Goal: Communication & Community: Ask a question

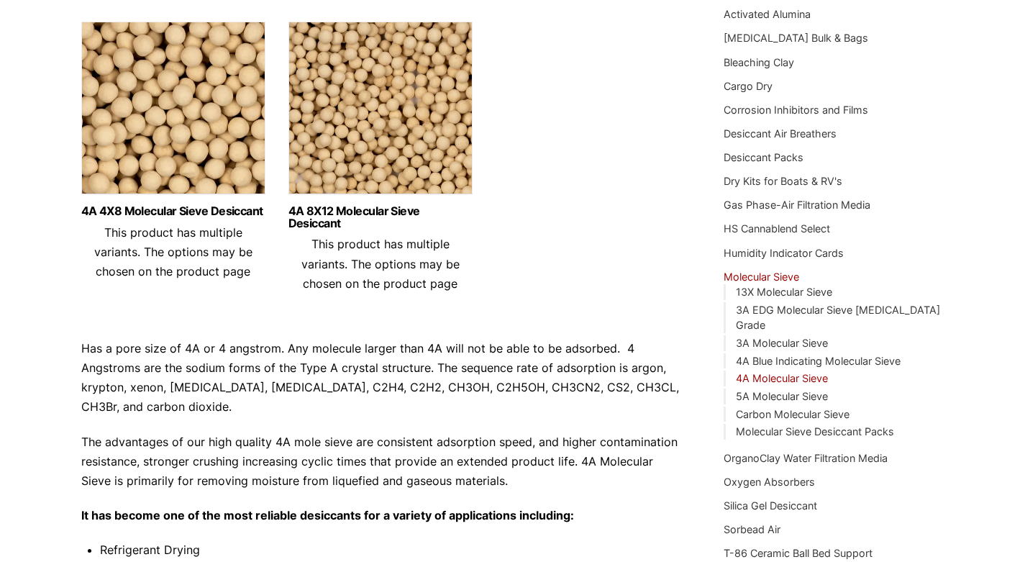
scroll to position [180, 0]
click at [778, 373] on link "4A Molecular Sieve" at bounding box center [782, 379] width 92 height 12
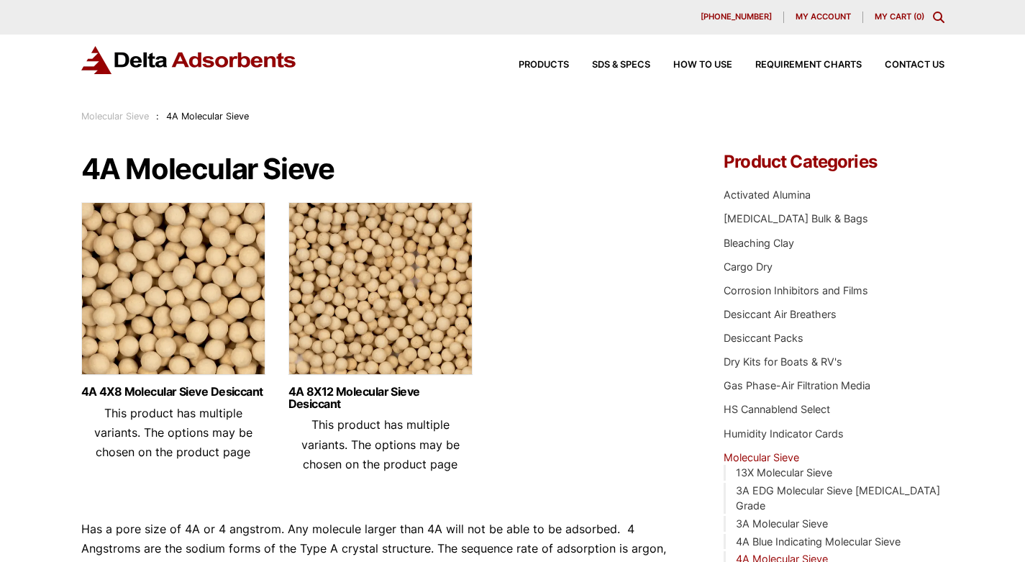
drag, startPoint x: 82, startPoint y: 173, endPoint x: 338, endPoint y: 153, distance: 257.0
click at [348, 164] on h1 "4A Molecular Sieve" at bounding box center [381, 169] width 600 height 32
click at [342, 176] on h1 "4A Molecular Sieve" at bounding box center [381, 169] width 600 height 32
click at [337, 174] on h1 "4A Molecular Sieve" at bounding box center [381, 169] width 600 height 32
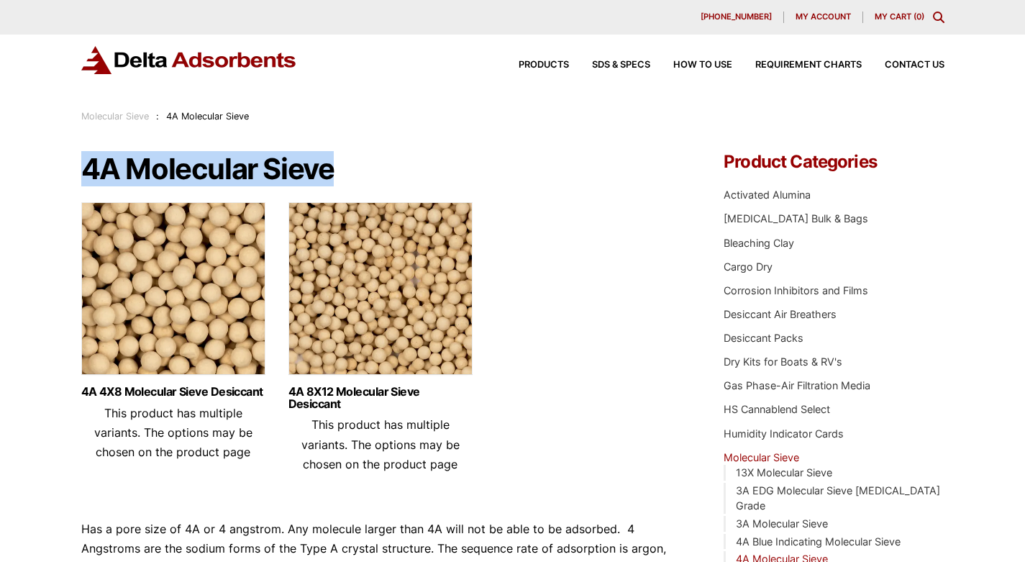
drag, startPoint x: 83, startPoint y: 172, endPoint x: 340, endPoint y: 179, distance: 256.9
click at [340, 179] on h1 "4A Molecular Sieve" at bounding box center [381, 169] width 600 height 32
copy h1 "4A Molecular Sieve"
click at [917, 63] on span "Contact Us" at bounding box center [915, 64] width 60 height 9
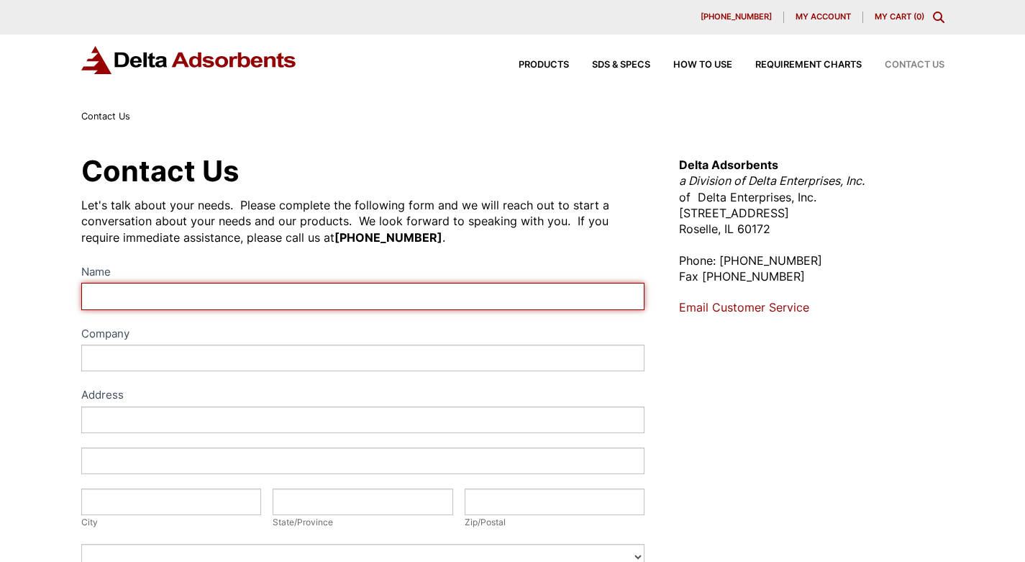
click at [195, 294] on input "Name" at bounding box center [363, 296] width 564 height 27
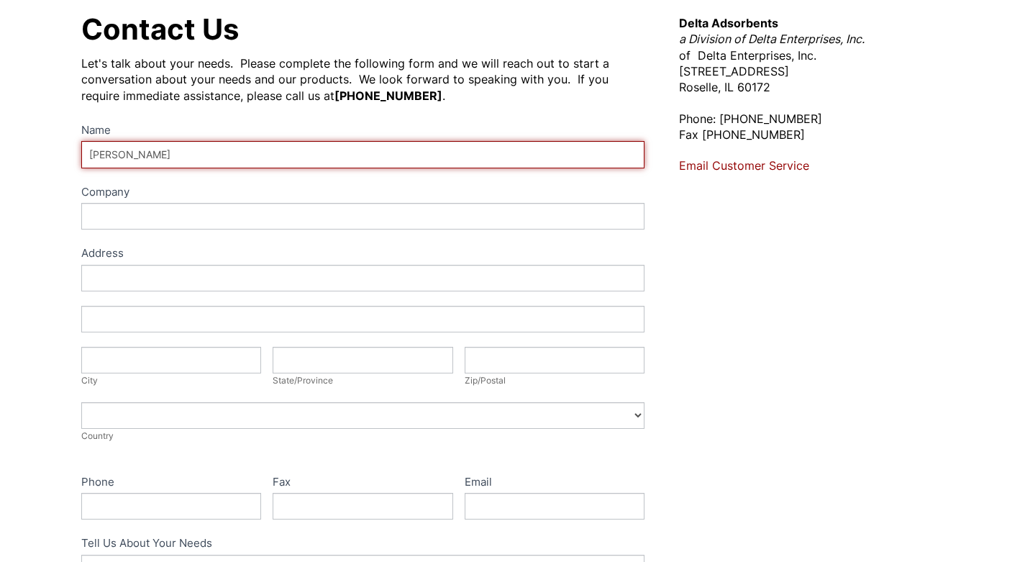
scroll to position [142, 0]
type input "[PERSON_NAME]"
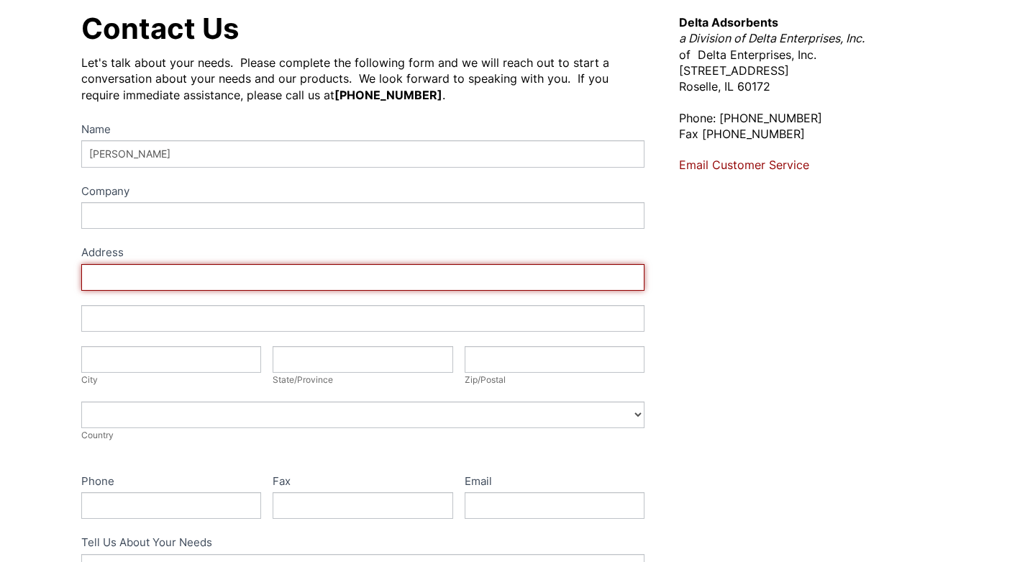
click at [139, 278] on input "Address" at bounding box center [363, 277] width 564 height 27
type input "9131 Parkhurst Lane"
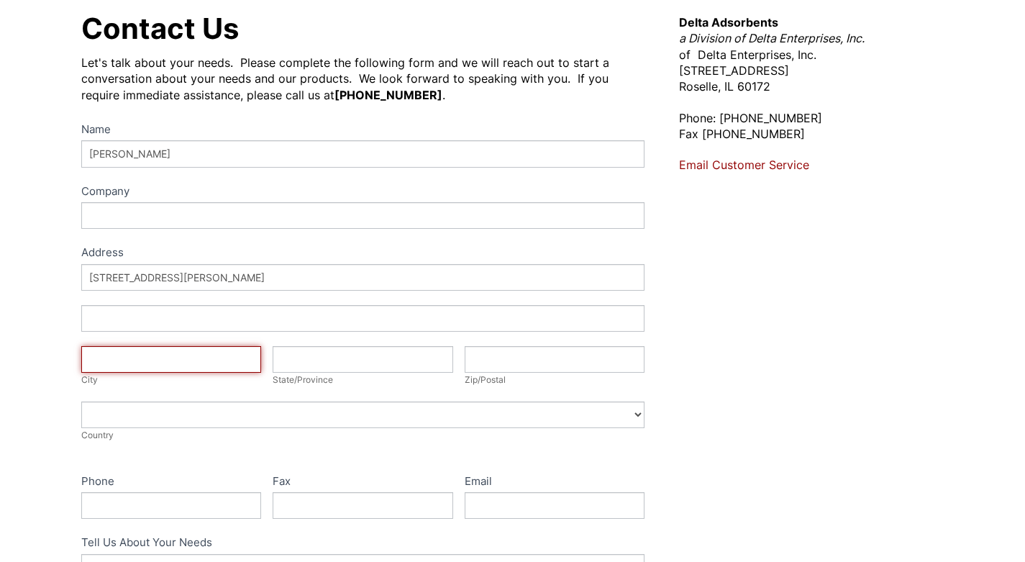
click at [130, 358] on input "City" at bounding box center [171, 359] width 181 height 27
type input "Charlotte"
click at [309, 373] on div "State/Province" at bounding box center [363, 380] width 181 height 14
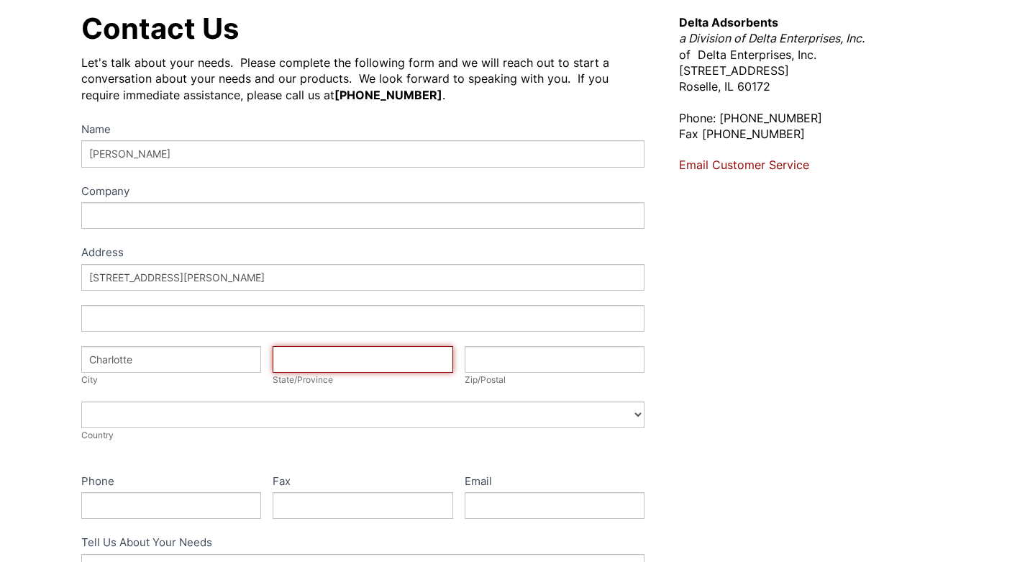
click at [311, 363] on input "State/Province" at bounding box center [363, 359] width 181 height 27
click at [314, 365] on input "State/Province" at bounding box center [363, 359] width 181 height 27
type input "NC"
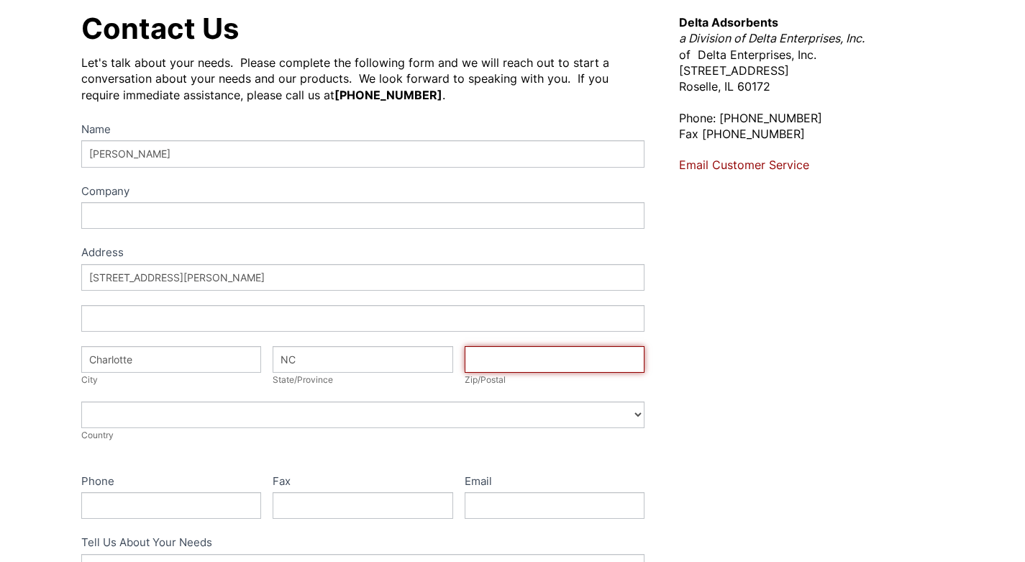
click at [533, 365] on input "Zip/Postal" at bounding box center [555, 359] width 181 height 27
type input "28227"
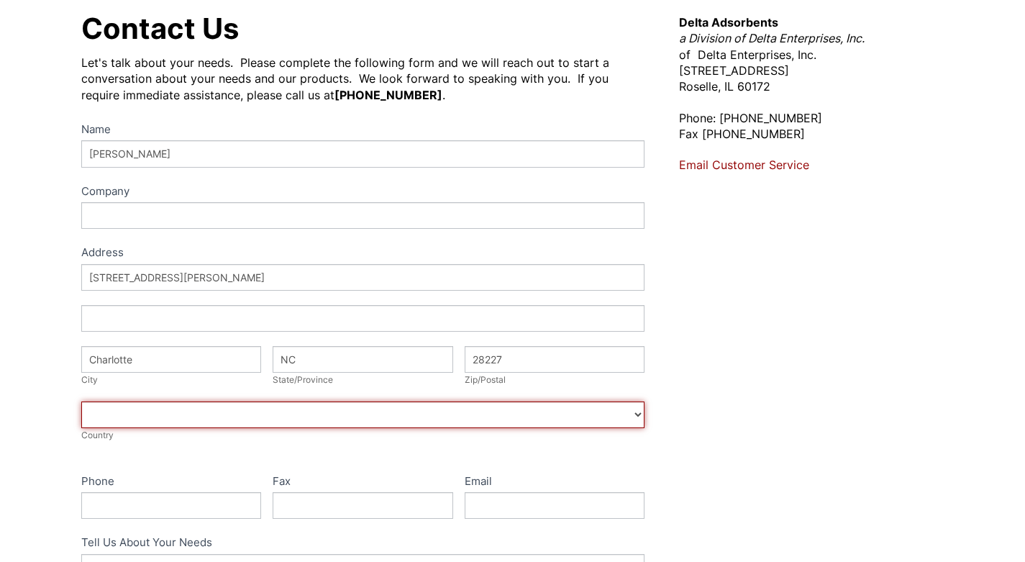
click at [146, 409] on select "Afghanistan Aland Islands Albania Algeria American Samoa Andorra Angola Anguill…" at bounding box center [363, 414] width 564 height 27
select select "United States"
click at [81, 401] on select "Afghanistan Aland Islands Albania Algeria American Samoa Andorra Angola Anguill…" at bounding box center [363, 414] width 564 height 27
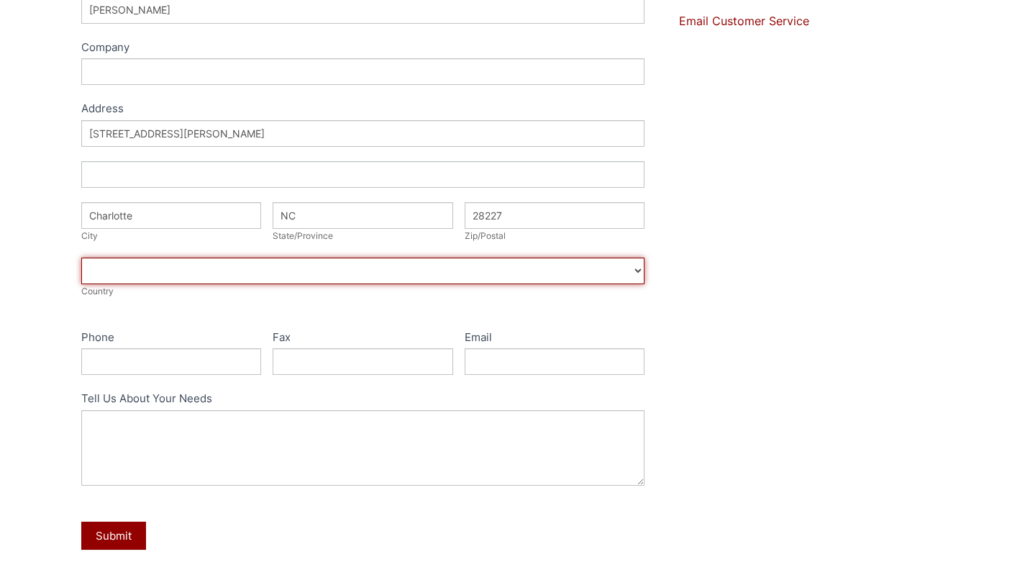
scroll to position [286, 0]
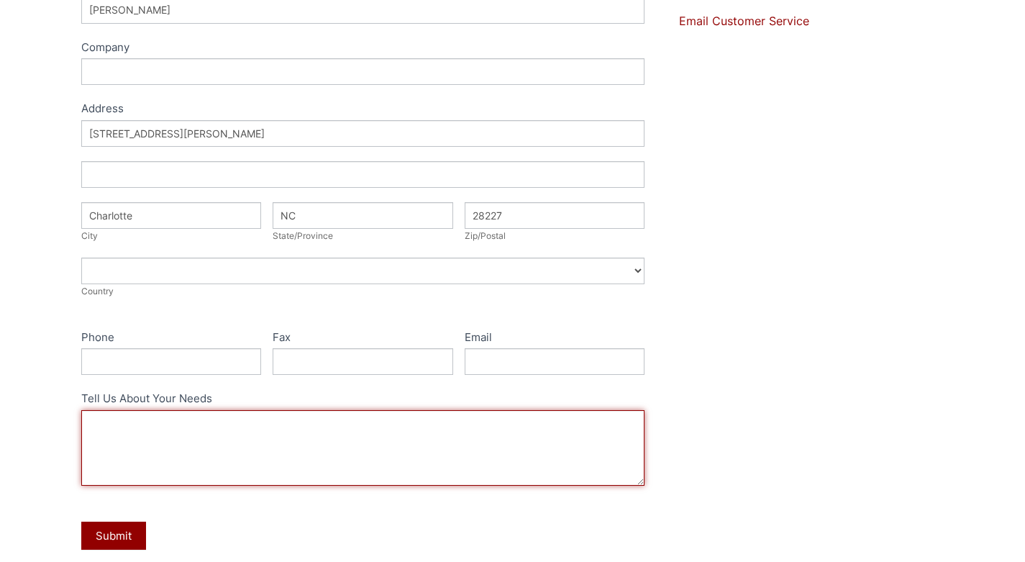
click at [171, 436] on textarea "Tell Us About Your Needs" at bounding box center [363, 448] width 564 height 76
paste textarea "4A Molecular Sieve"
type textarea "I recently started using 4A Molecular Sieve"
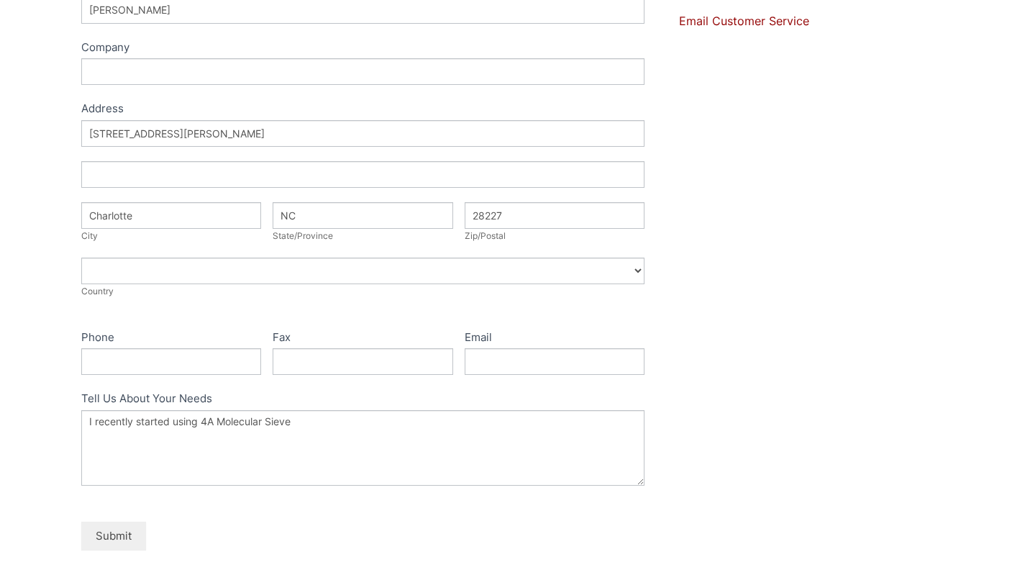
click at [109, 532] on button "Submit" at bounding box center [113, 536] width 65 height 28
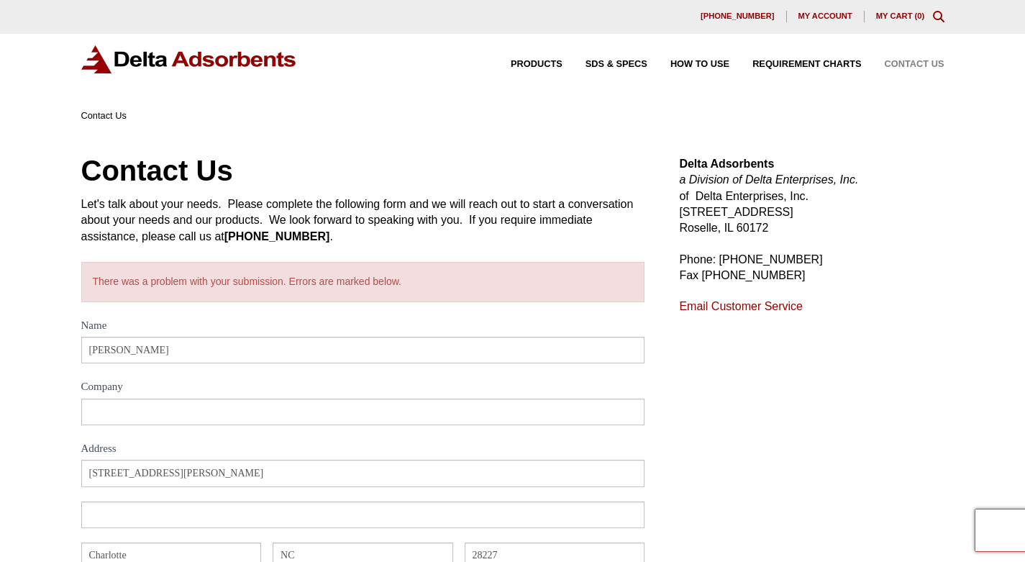
scroll to position [1, 0]
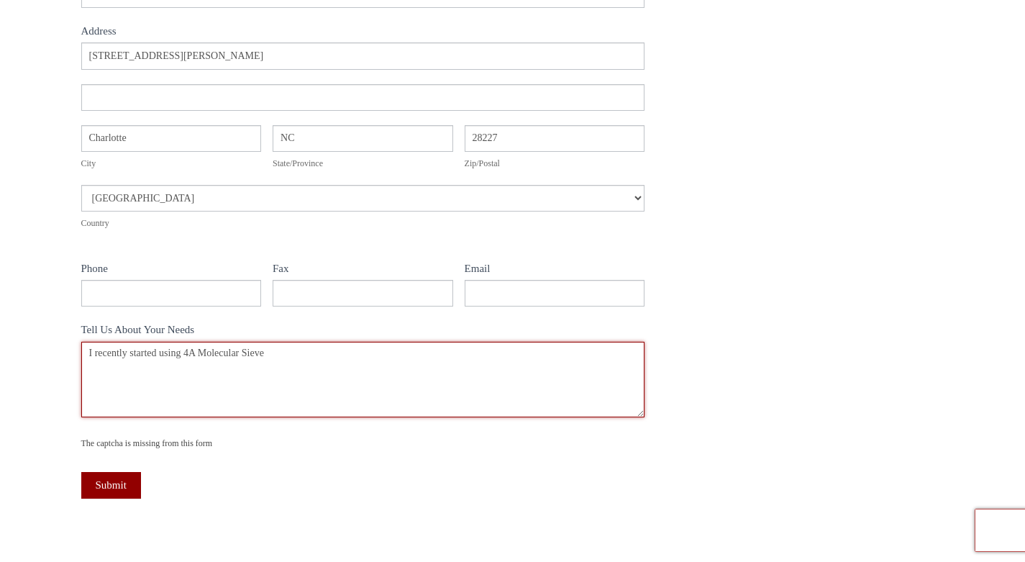
click at [283, 363] on textarea "I recently started using 4A Molecular Sieve" at bounding box center [363, 380] width 564 height 76
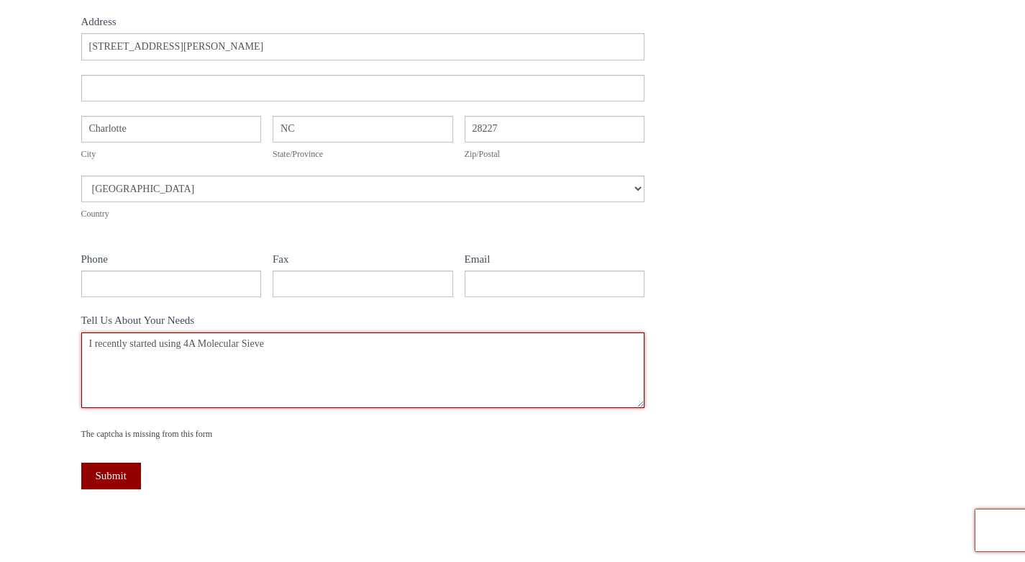
scroll to position [428, 0]
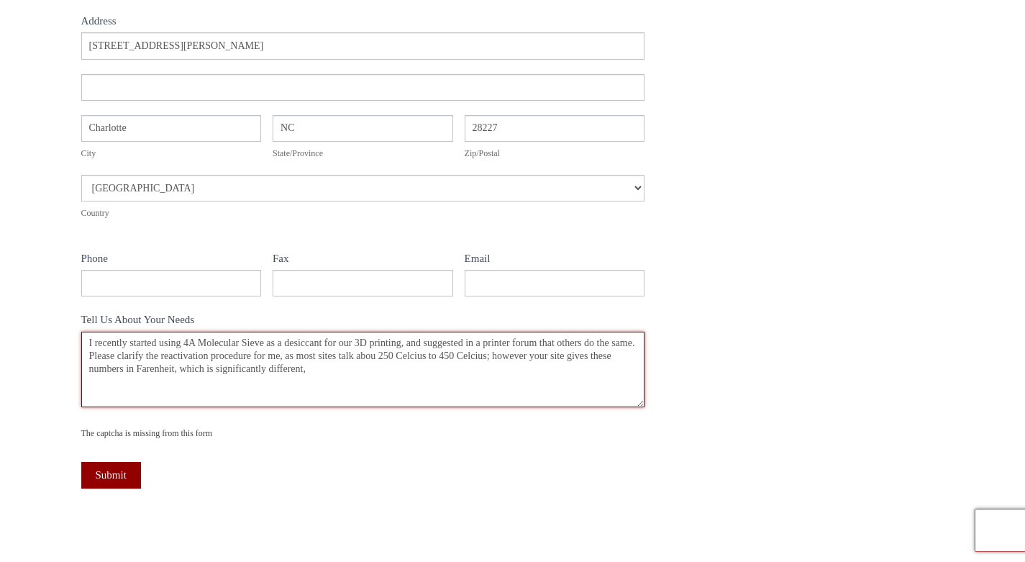
click at [368, 356] on textarea "I recently started using 4A Molecular Sieve" at bounding box center [363, 370] width 564 height 76
click at [330, 374] on textarea "I recently started using 4A Molecular Sieve" at bounding box center [363, 370] width 564 height 76
click at [465, 373] on textarea "I recently started using 4A Molecular Sieve" at bounding box center [363, 370] width 564 height 76
click at [445, 367] on textarea "I recently started using 4A Molecular Sieve" at bounding box center [363, 370] width 564 height 76
click at [160, 385] on textarea "I recently started using 4A Molecular Sieve" at bounding box center [363, 370] width 564 height 76
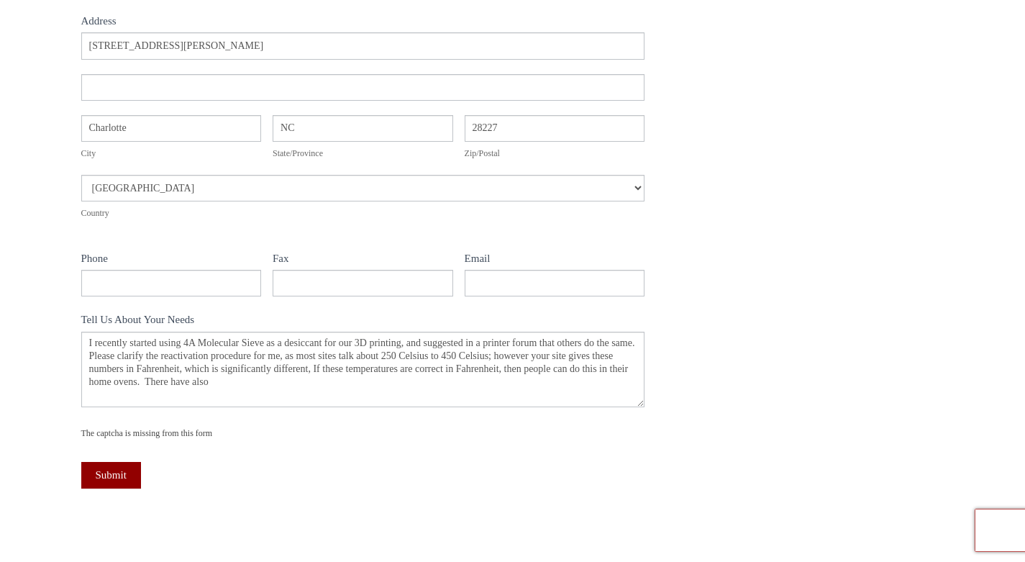
click at [332, 504] on div "Name Gary Case Company Address Address Address 9131 Parkhurst Lane Address City…" at bounding box center [363, 199] width 564 height 621
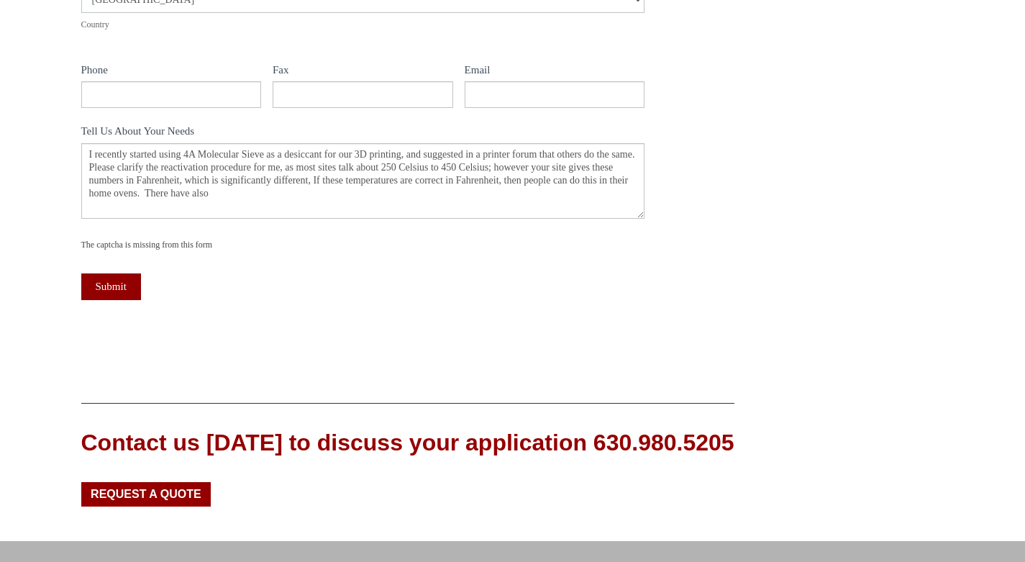
scroll to position [616, 0]
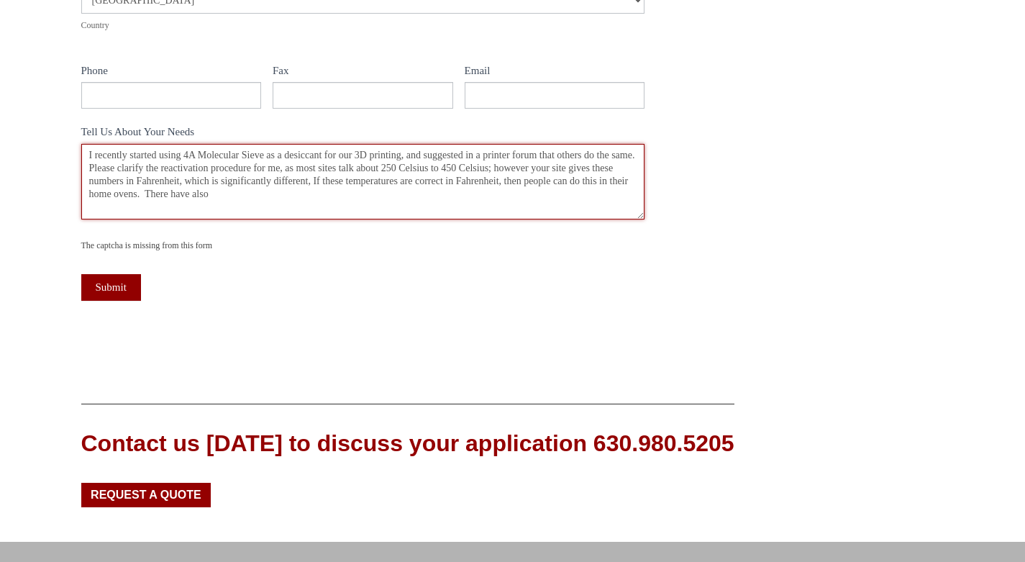
click at [237, 199] on textarea "I recently started using 4A Molecular Sieve" at bounding box center [363, 182] width 564 height 76
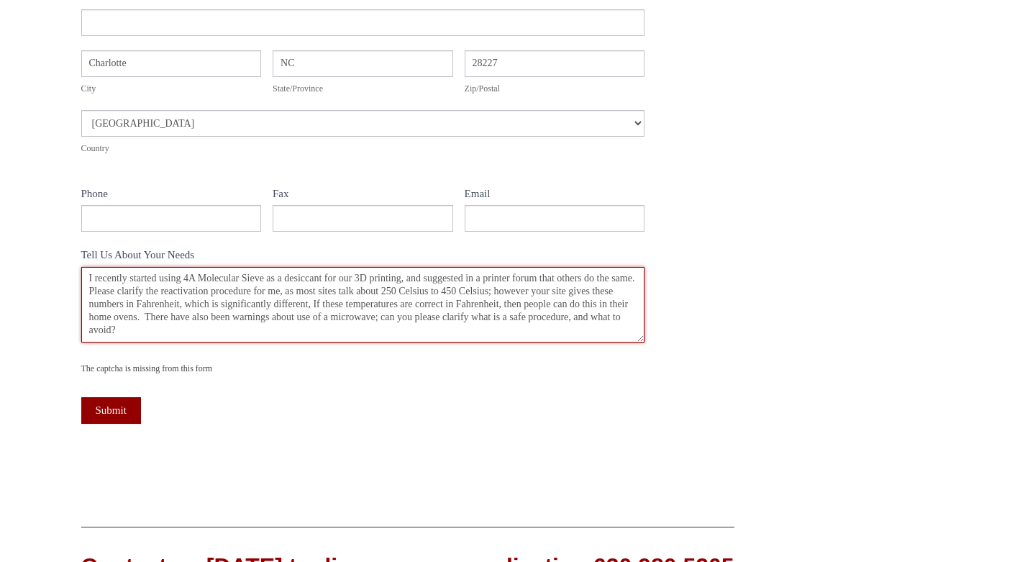
scroll to position [494, 0]
type textarea "I recently started using 4A Molecular Sieve as a desiccant for our 3D printing,…"
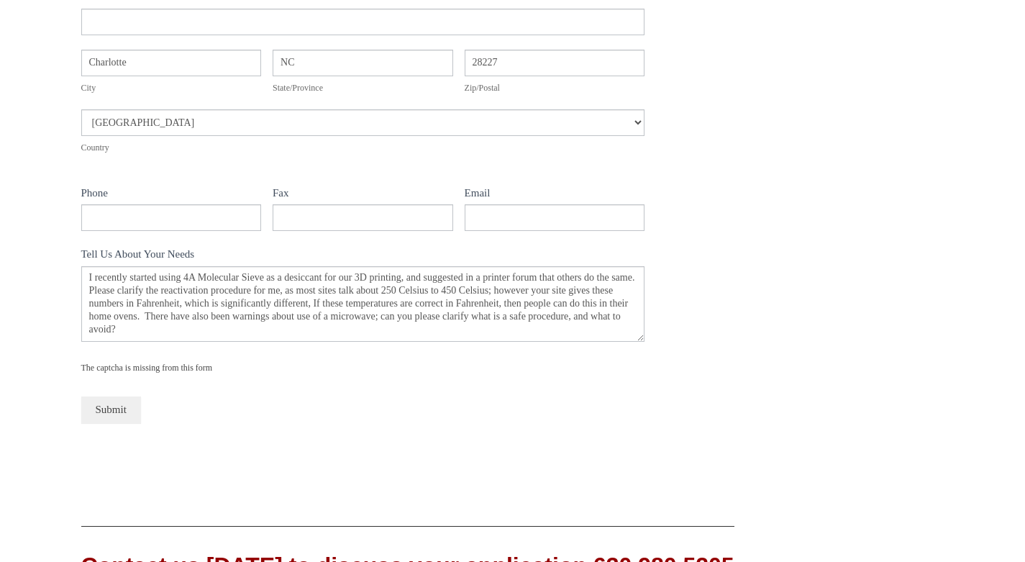
click at [122, 408] on button "Submit" at bounding box center [111, 409] width 60 height 27
